Goal: Information Seeking & Learning: Learn about a topic

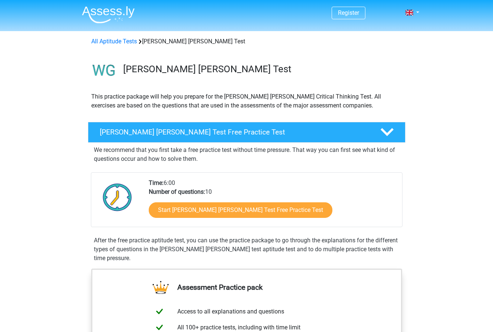
scroll to position [41, 0]
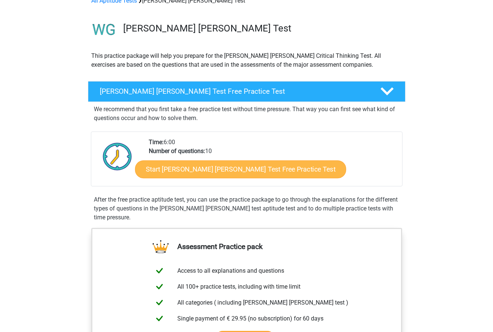
click at [220, 168] on link "Start [PERSON_NAME] [PERSON_NAME] Test Free Practice Test" at bounding box center [240, 169] width 211 height 18
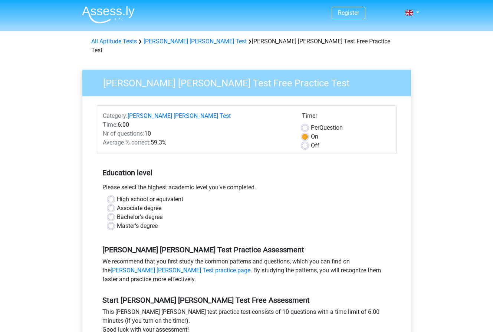
click at [117, 213] on label "Bachelor's degree" at bounding box center [140, 217] width 46 height 9
click at [112, 213] on input "Bachelor's degree" at bounding box center [111, 216] width 6 height 7
radio input "true"
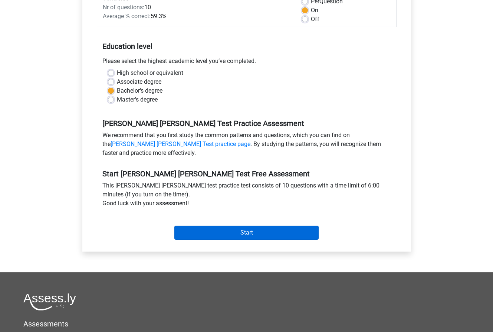
scroll to position [127, 0]
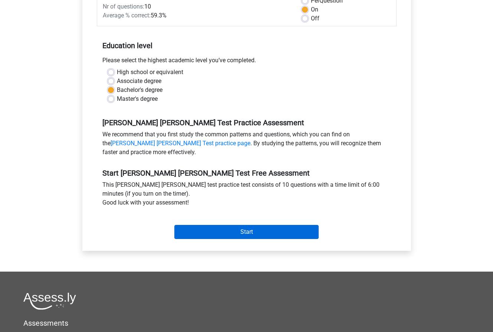
click at [260, 225] on input "Start" at bounding box center [246, 232] width 144 height 14
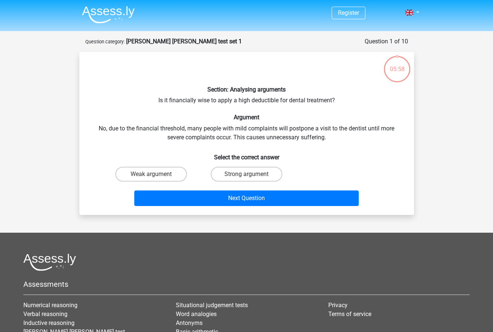
scroll to position [1, 0]
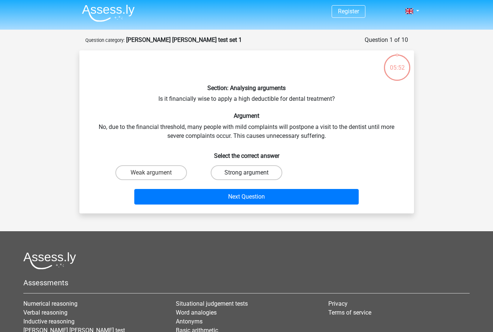
click at [256, 170] on label "Strong argument" at bounding box center [247, 172] width 72 height 15
click at [251, 173] on input "Strong argument" at bounding box center [248, 175] width 5 height 5
radio input "true"
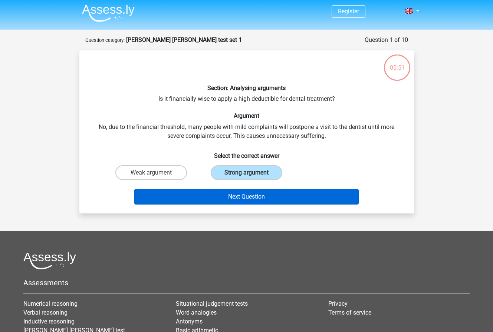
click at [261, 196] on button "Next Question" at bounding box center [246, 197] width 224 height 16
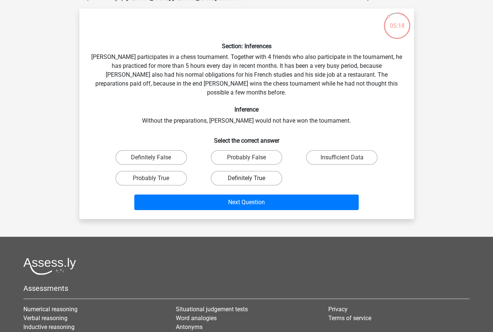
scroll to position [44, 0]
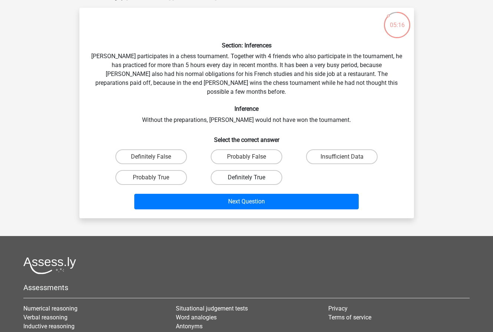
click at [239, 170] on label "Definitely True" at bounding box center [247, 177] width 72 height 15
click at [246, 178] on input "Definitely True" at bounding box center [248, 180] width 5 height 5
radio input "true"
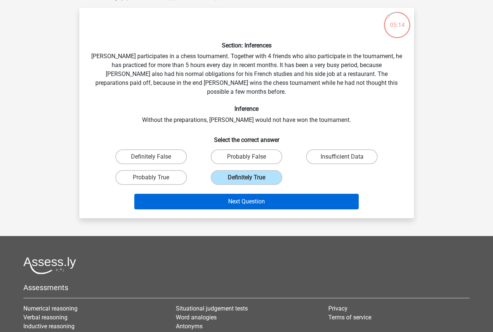
click at [246, 194] on button "Next Question" at bounding box center [246, 202] width 224 height 16
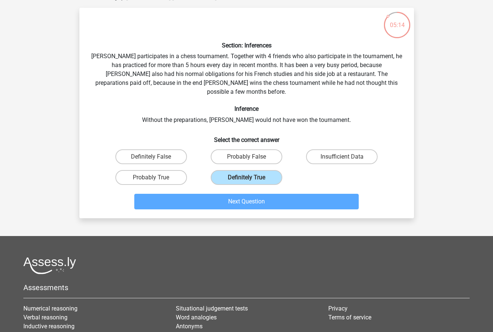
scroll to position [37, 0]
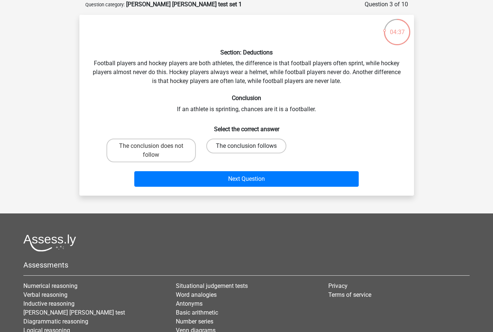
click at [258, 144] on label "The conclusion follows" at bounding box center [246, 146] width 80 height 15
click at [251, 146] on input "The conclusion follows" at bounding box center [248, 148] width 5 height 5
radio input "true"
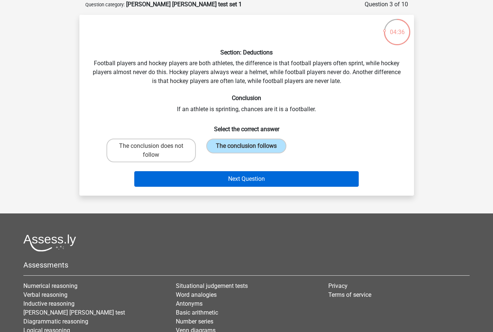
click at [265, 175] on button "Next Question" at bounding box center [246, 179] width 224 height 16
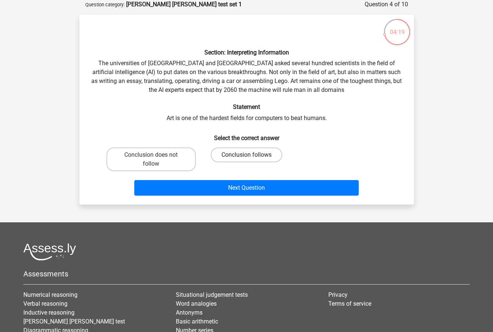
click at [268, 154] on label "Conclusion follows" at bounding box center [247, 155] width 72 height 15
click at [251, 155] on input "Conclusion follows" at bounding box center [248, 157] width 5 height 5
radio input "true"
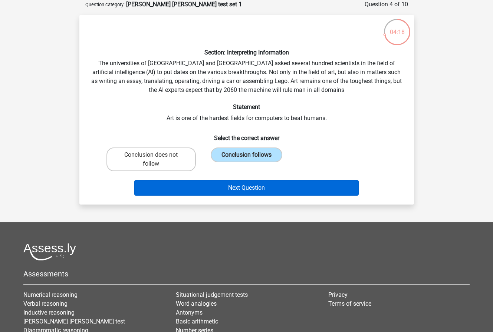
click at [281, 185] on button "Next Question" at bounding box center [246, 188] width 224 height 16
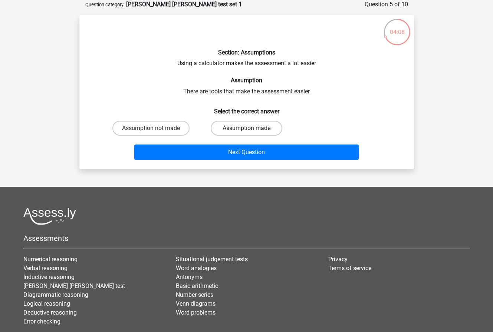
click at [237, 130] on label "Assumption made" at bounding box center [247, 128] width 72 height 15
click at [246, 130] on input "Assumption made" at bounding box center [248, 130] width 5 height 5
radio input "true"
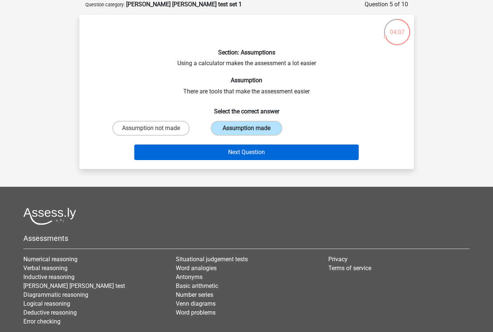
click at [245, 151] on button "Next Question" at bounding box center [246, 153] width 224 height 16
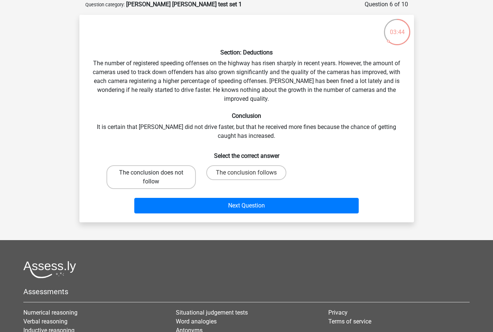
click at [167, 170] on label "The conclusion does not follow" at bounding box center [150, 177] width 89 height 24
click at [156, 173] on input "The conclusion does not follow" at bounding box center [153, 175] width 5 height 5
radio input "true"
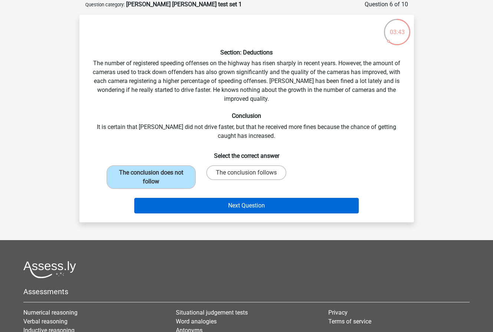
click at [243, 203] on button "Next Question" at bounding box center [246, 206] width 224 height 16
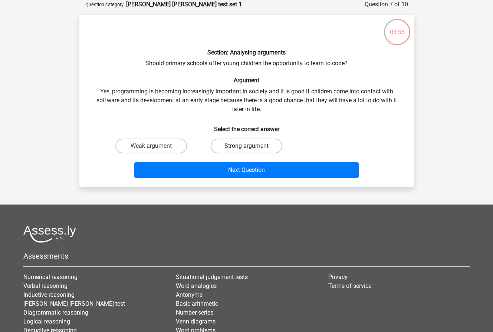
click at [261, 147] on label "Strong argument" at bounding box center [247, 146] width 72 height 15
click at [251, 147] on input "Strong argument" at bounding box center [248, 148] width 5 height 5
radio input "true"
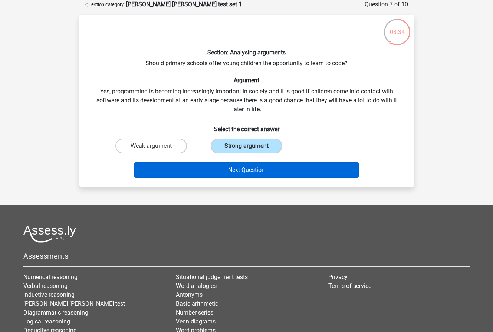
click at [288, 166] on button "Next Question" at bounding box center [246, 170] width 224 height 16
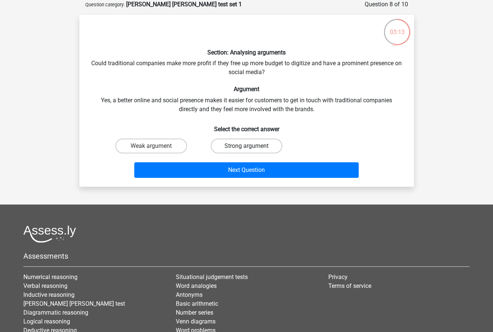
click at [265, 145] on label "Strong argument" at bounding box center [247, 146] width 72 height 15
click at [251, 146] on input "Strong argument" at bounding box center [248, 148] width 5 height 5
radio input "true"
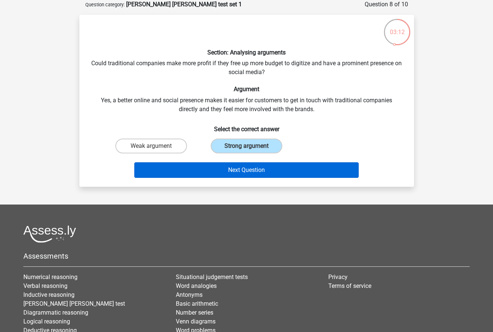
click at [282, 168] on button "Next Question" at bounding box center [246, 170] width 224 height 16
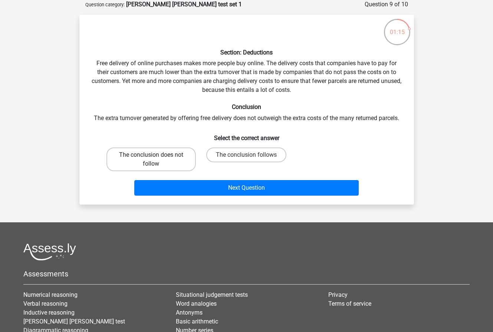
click at [143, 163] on label "The conclusion does not follow" at bounding box center [150, 160] width 89 height 24
click at [151, 160] on input "The conclusion does not follow" at bounding box center [153, 157] width 5 height 5
radio input "true"
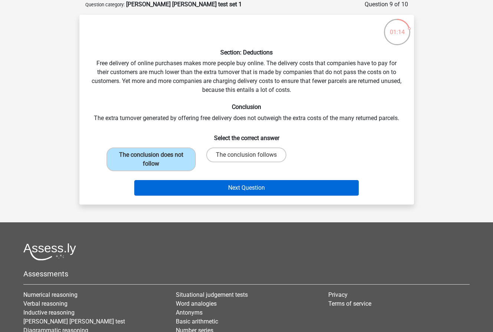
click at [242, 184] on button "Next Question" at bounding box center [246, 188] width 224 height 16
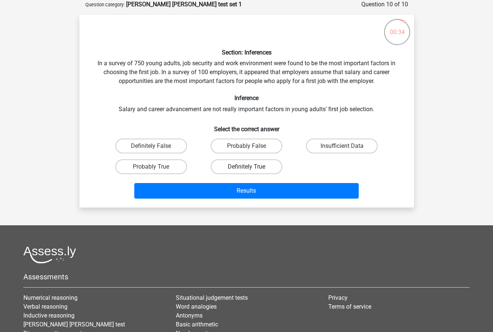
click at [252, 171] on label "Definitely True" at bounding box center [247, 166] width 72 height 15
click at [251, 171] on input "Definitely True" at bounding box center [248, 169] width 5 height 5
radio input "true"
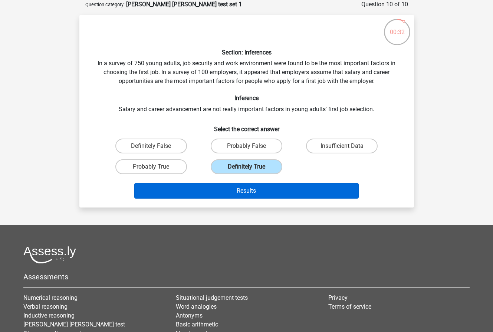
click at [275, 192] on button "Results" at bounding box center [246, 191] width 224 height 16
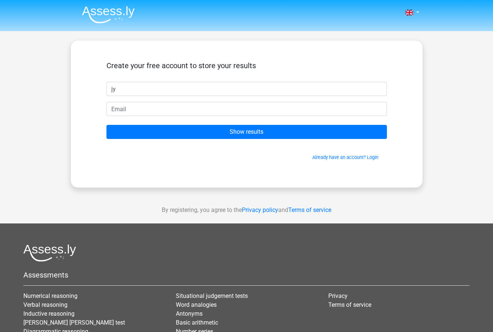
type input "j"
type input "Jym"
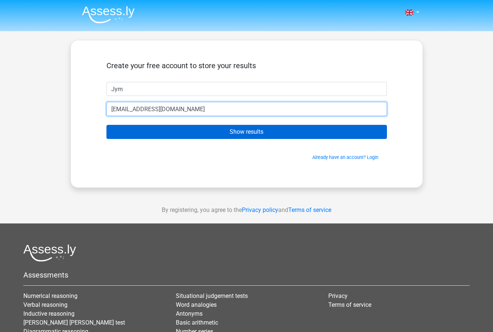
type input "jym36a@gmail.com"
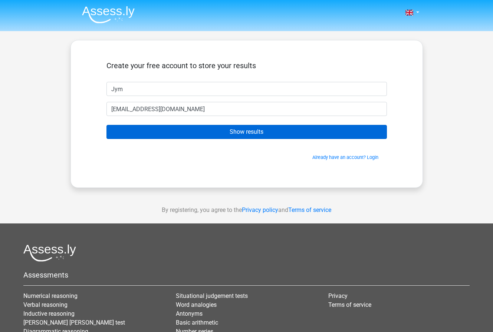
click at [225, 134] on input "Show results" at bounding box center [246, 132] width 280 height 14
